Goal: Book appointment/travel/reservation

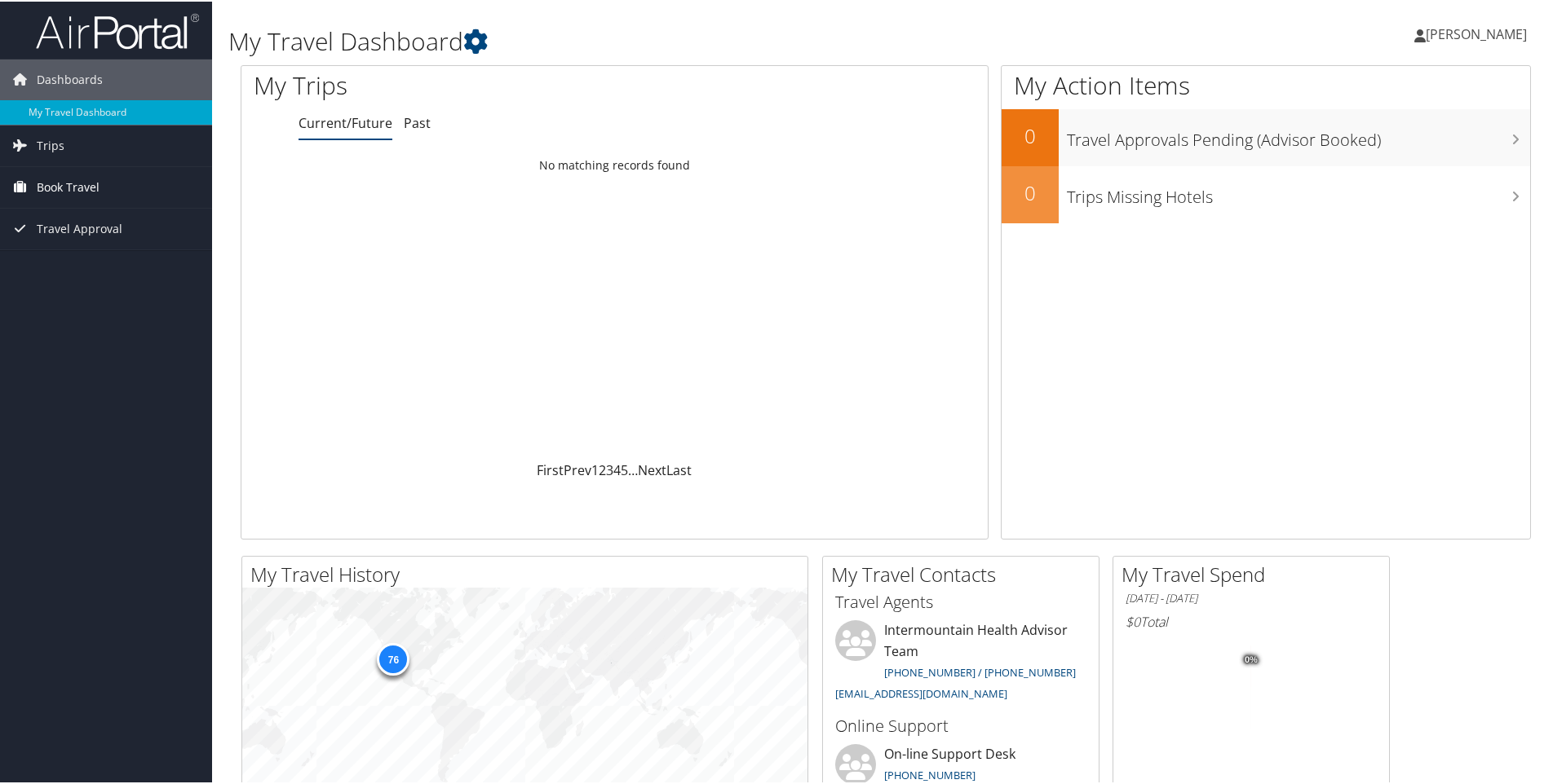
click at [79, 193] on span "Book Travel" at bounding box center [68, 186] width 62 height 41
click at [83, 260] on link "Book/Manage Online Trips" at bounding box center [106, 267] width 212 height 24
